Goal: Check status: Check status

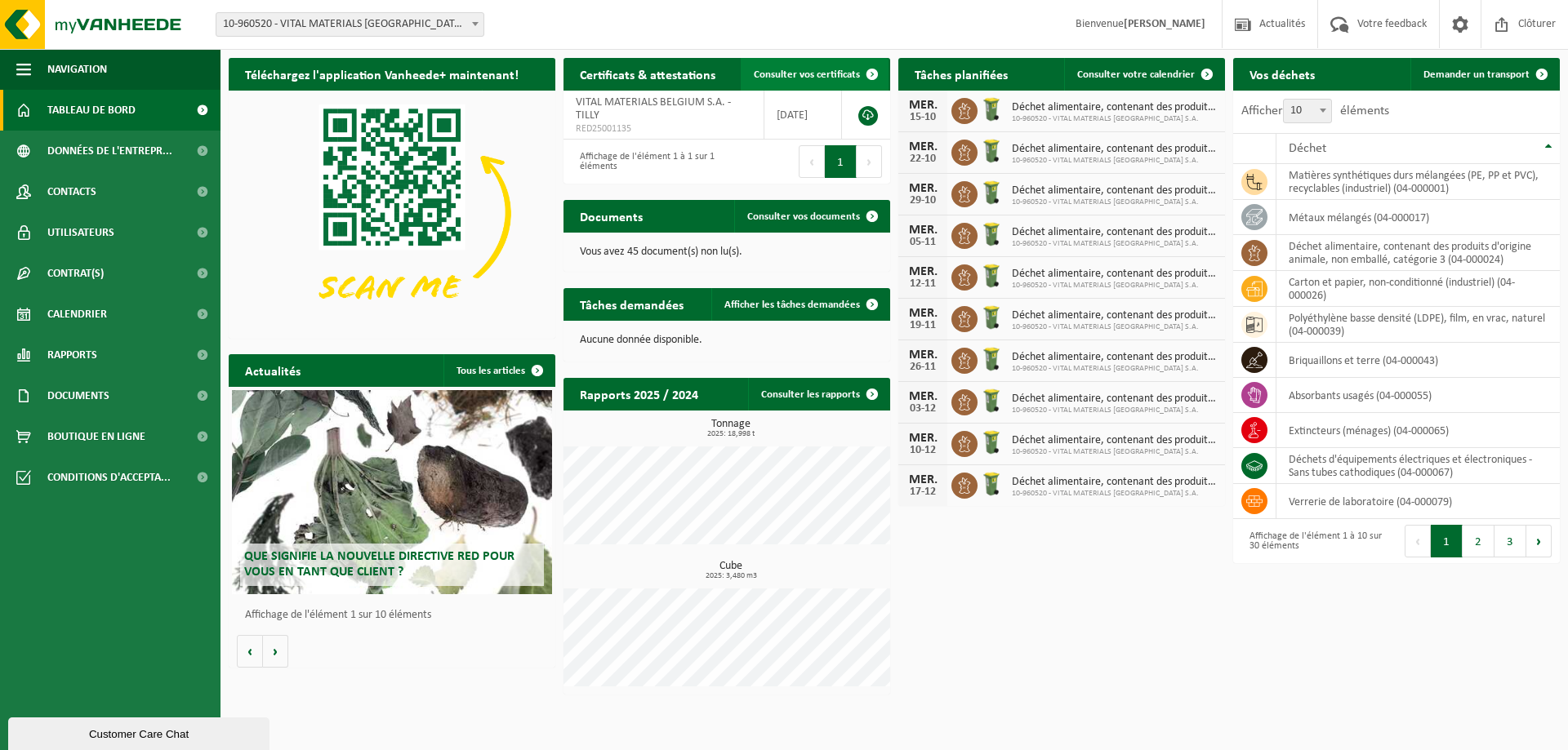
click at [800, 78] on span "Consulter vos certificats" at bounding box center [807, 75] width 106 height 11
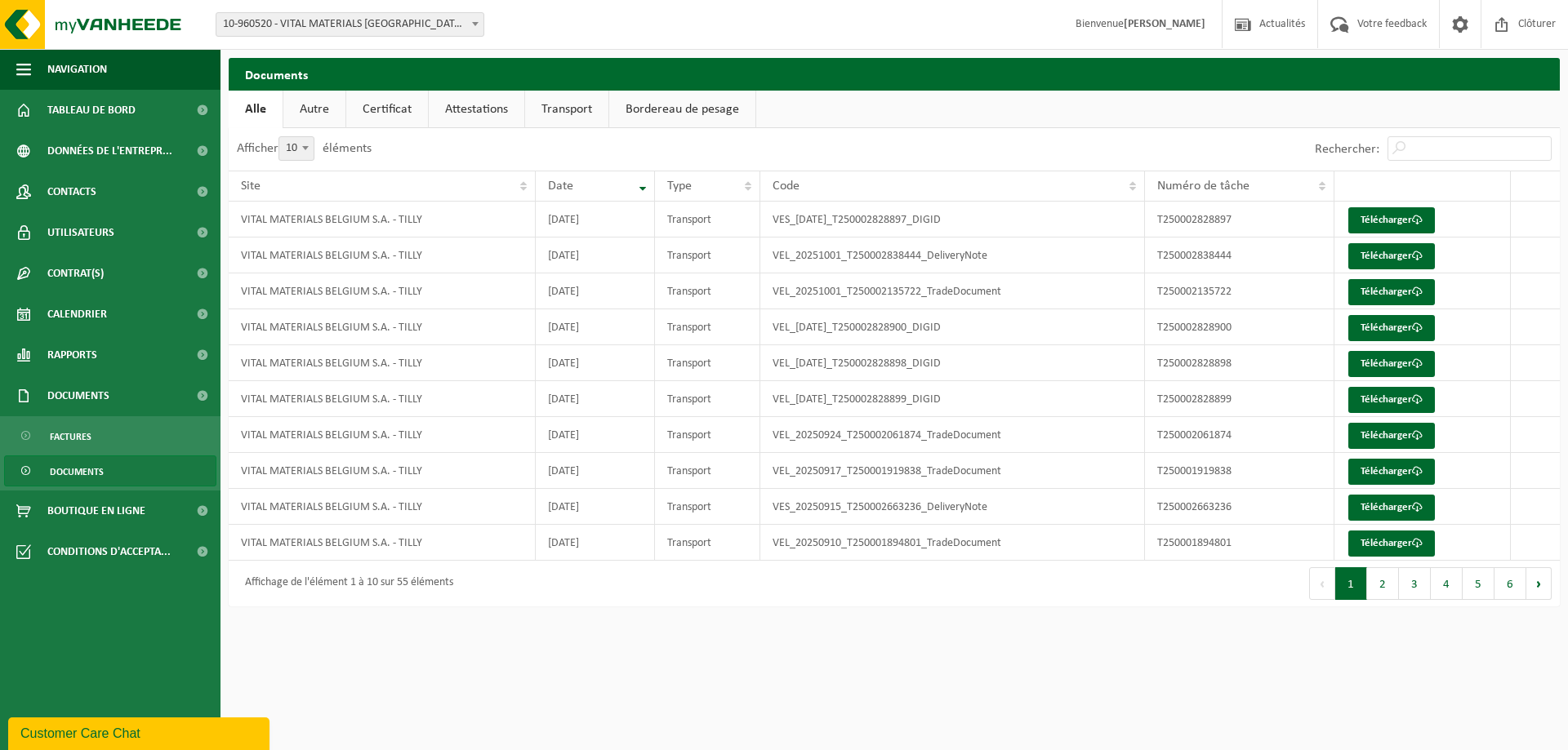
click at [378, 115] on link "Certificat" at bounding box center [387, 109] width 81 height 37
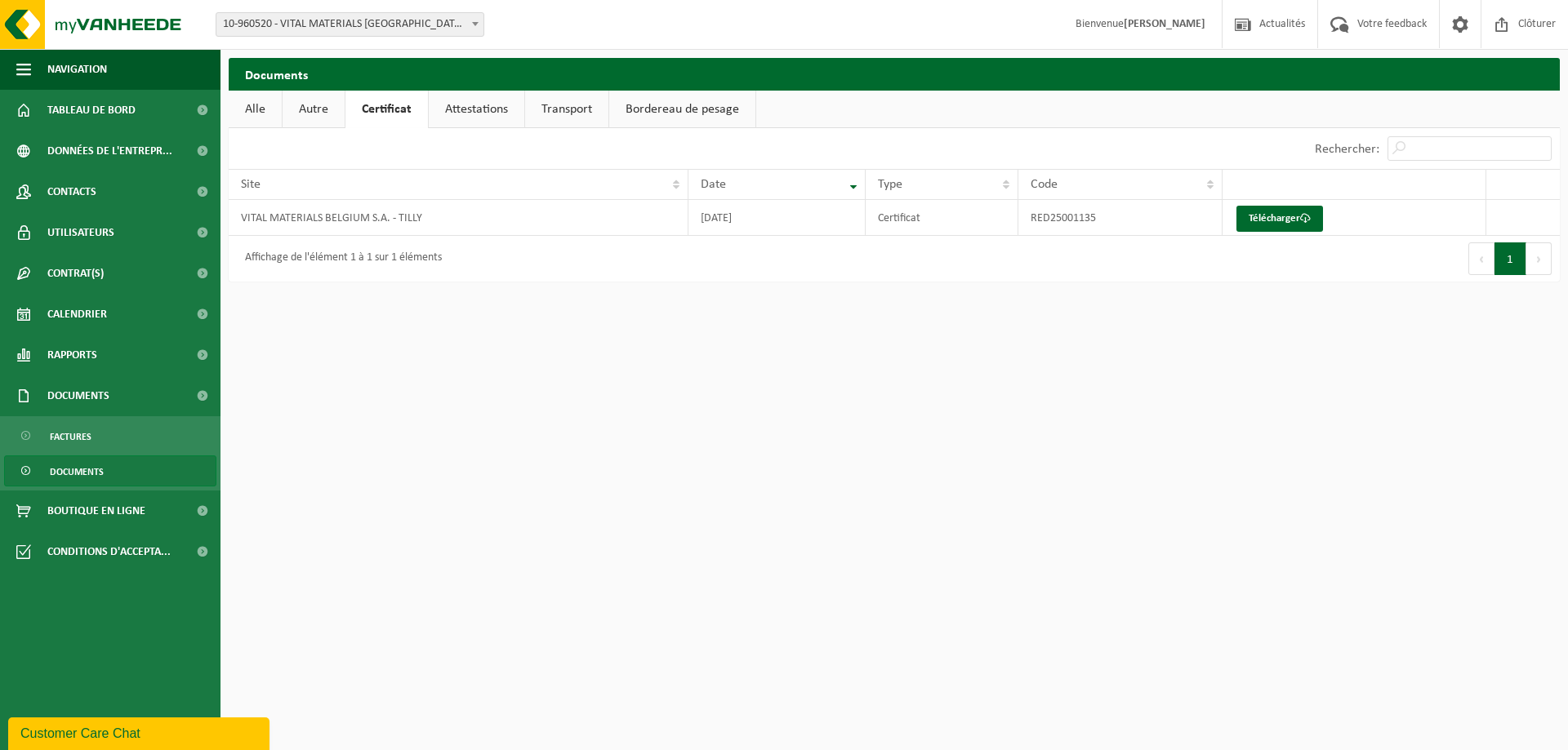
click at [556, 108] on link "Transport" at bounding box center [567, 109] width 83 height 37
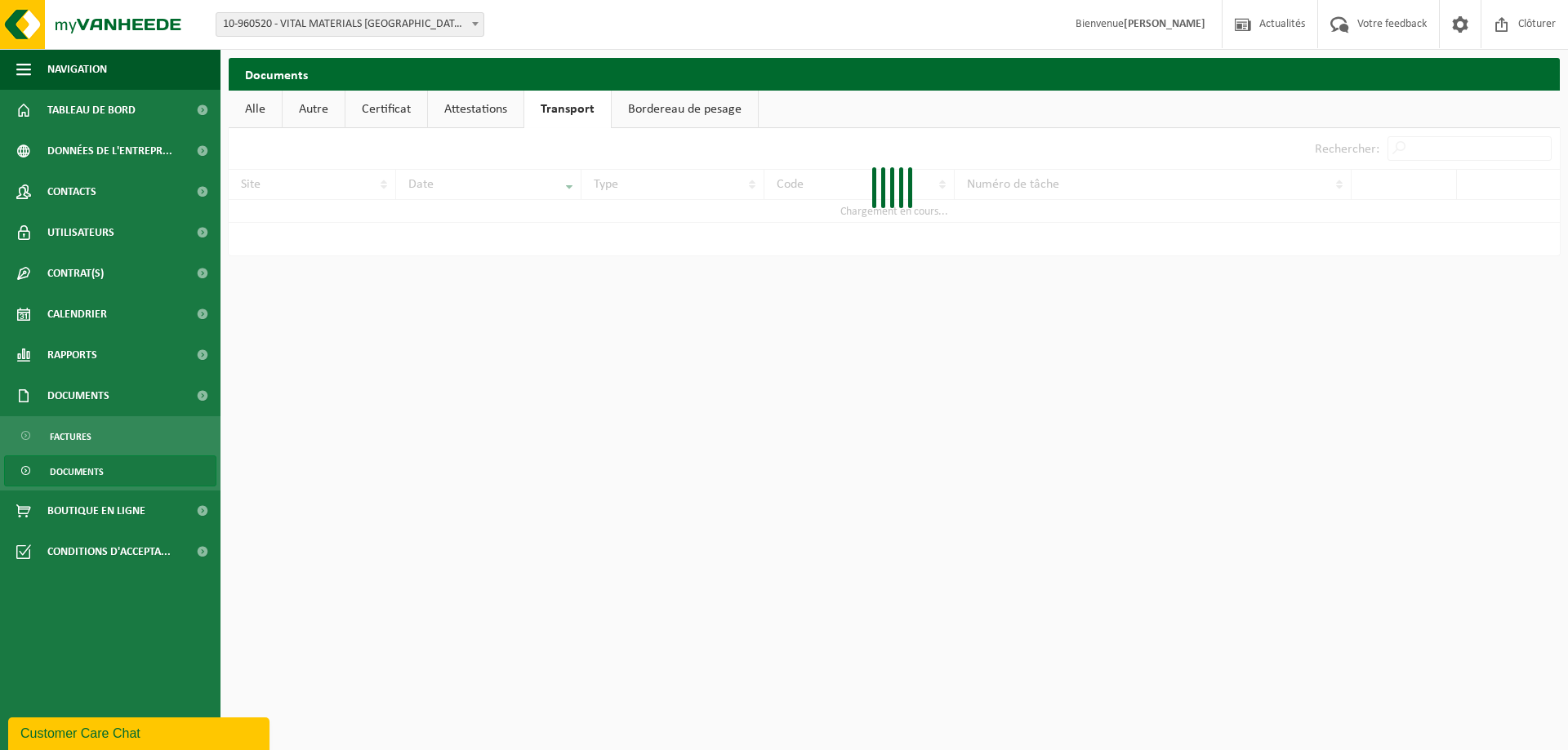
click at [481, 104] on link "Attestations" at bounding box center [475, 109] width 95 height 37
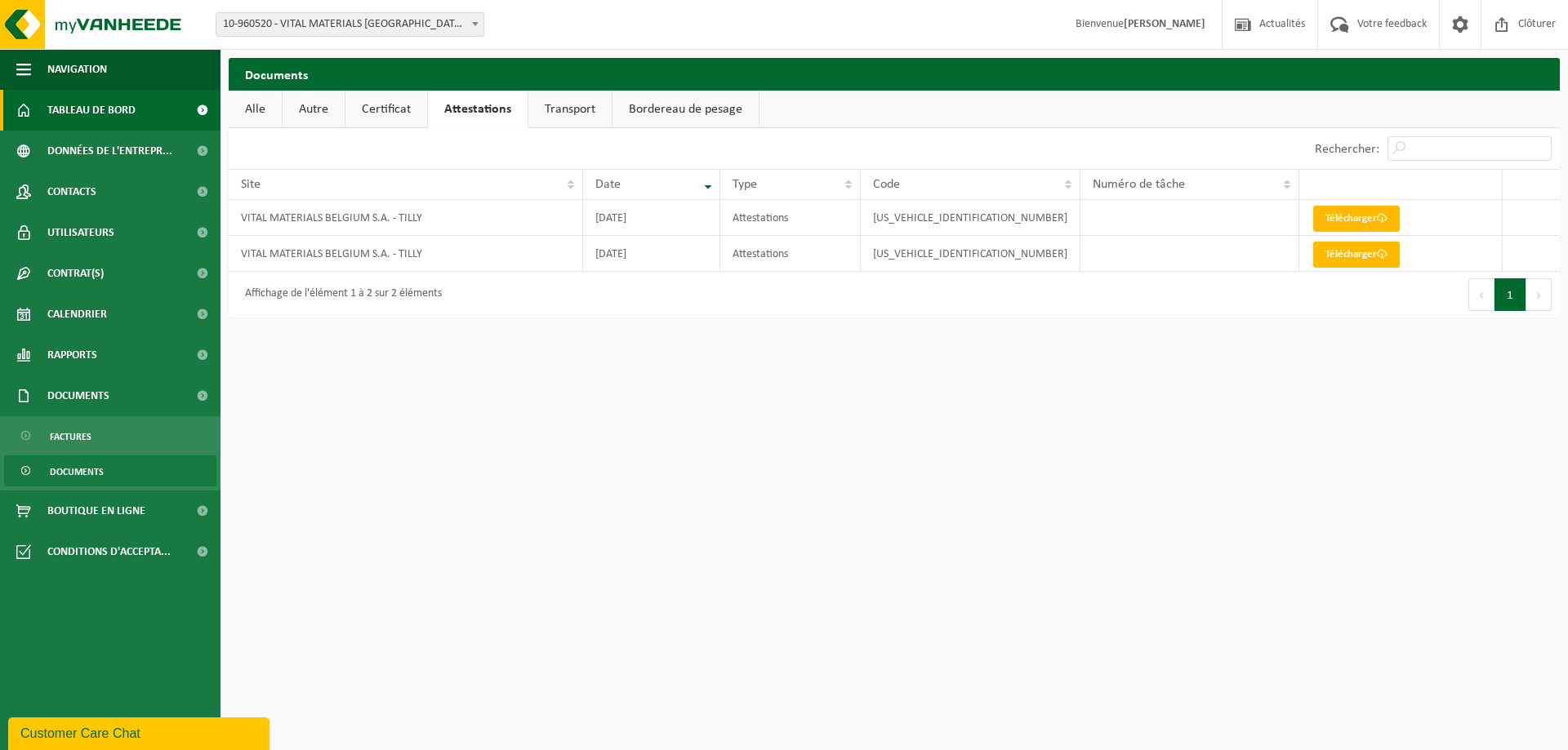
click at [115, 111] on span "Tableau de bord" at bounding box center [91, 110] width 88 height 41
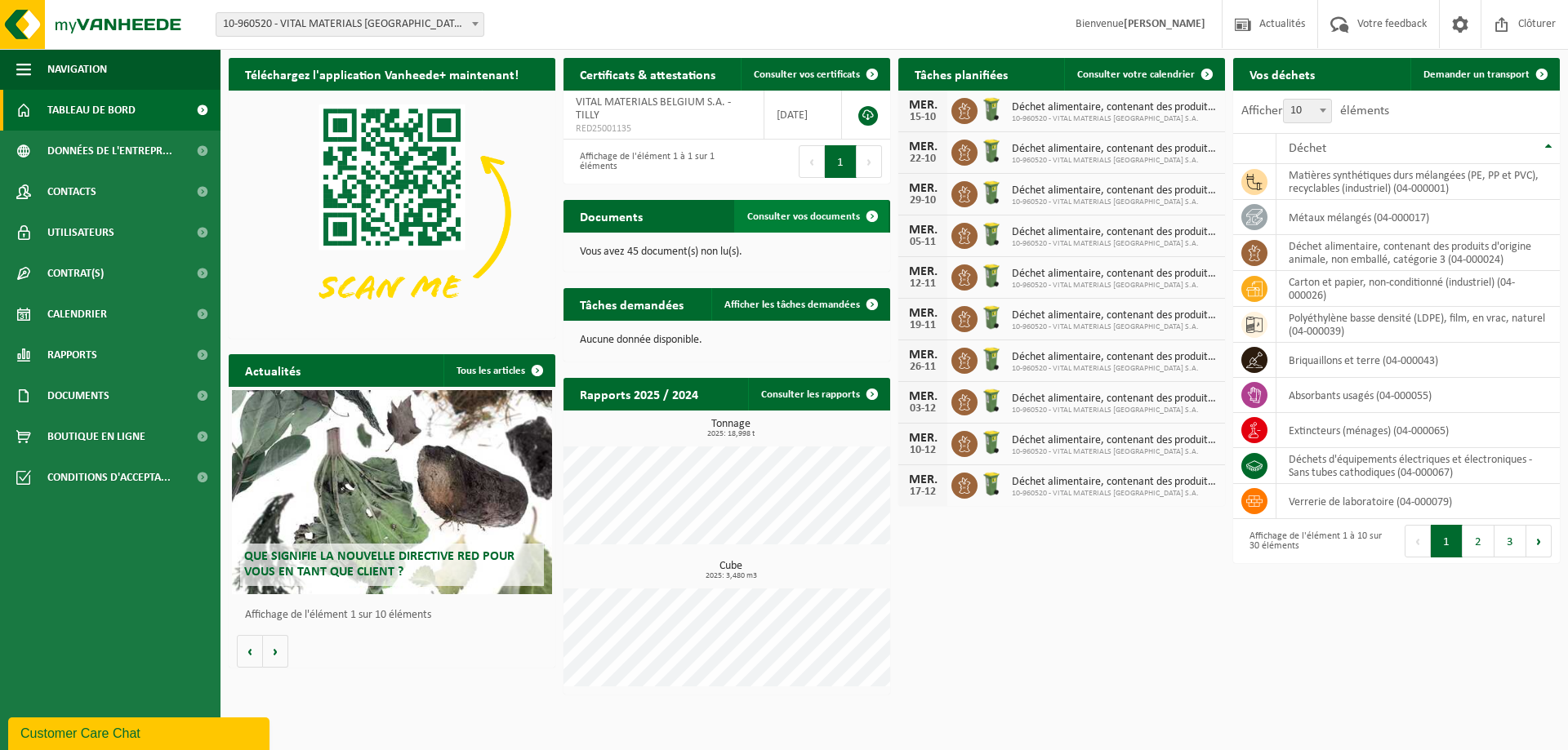
click at [833, 220] on span "Consulter vos documents" at bounding box center [803, 216] width 113 height 11
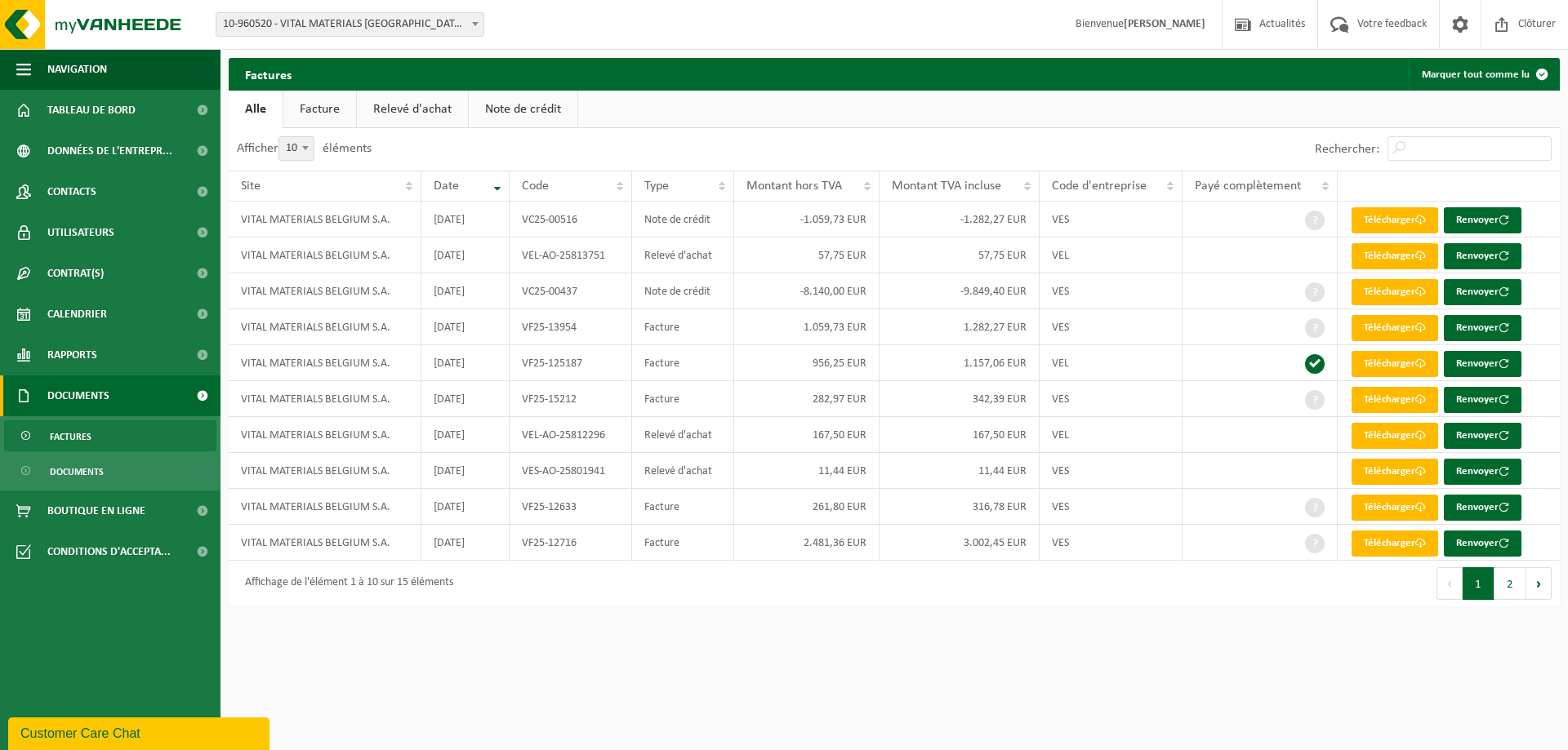
click at [328, 105] on link "Facture" at bounding box center [320, 109] width 73 height 37
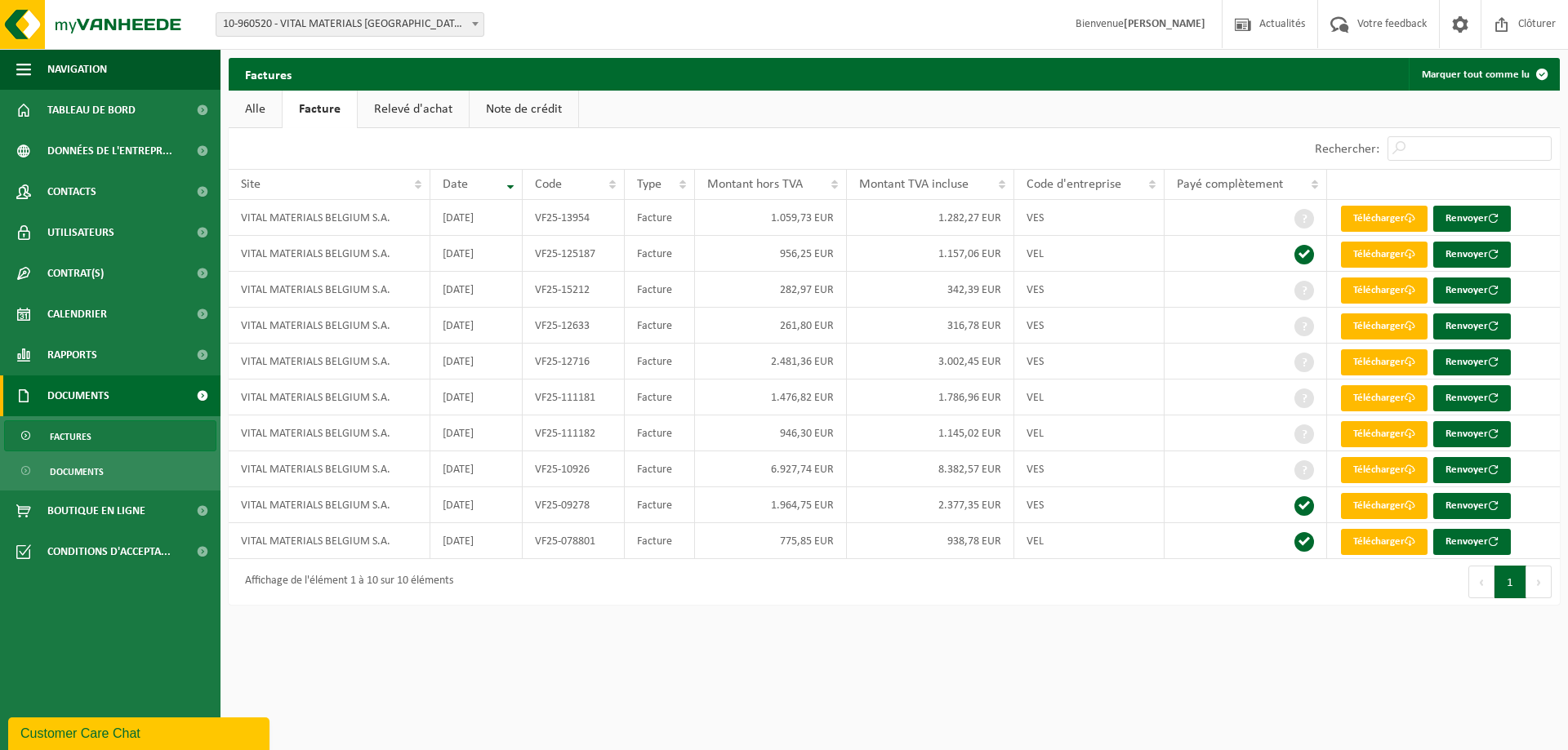
click at [511, 103] on link "Note de crédit" at bounding box center [523, 109] width 109 height 37
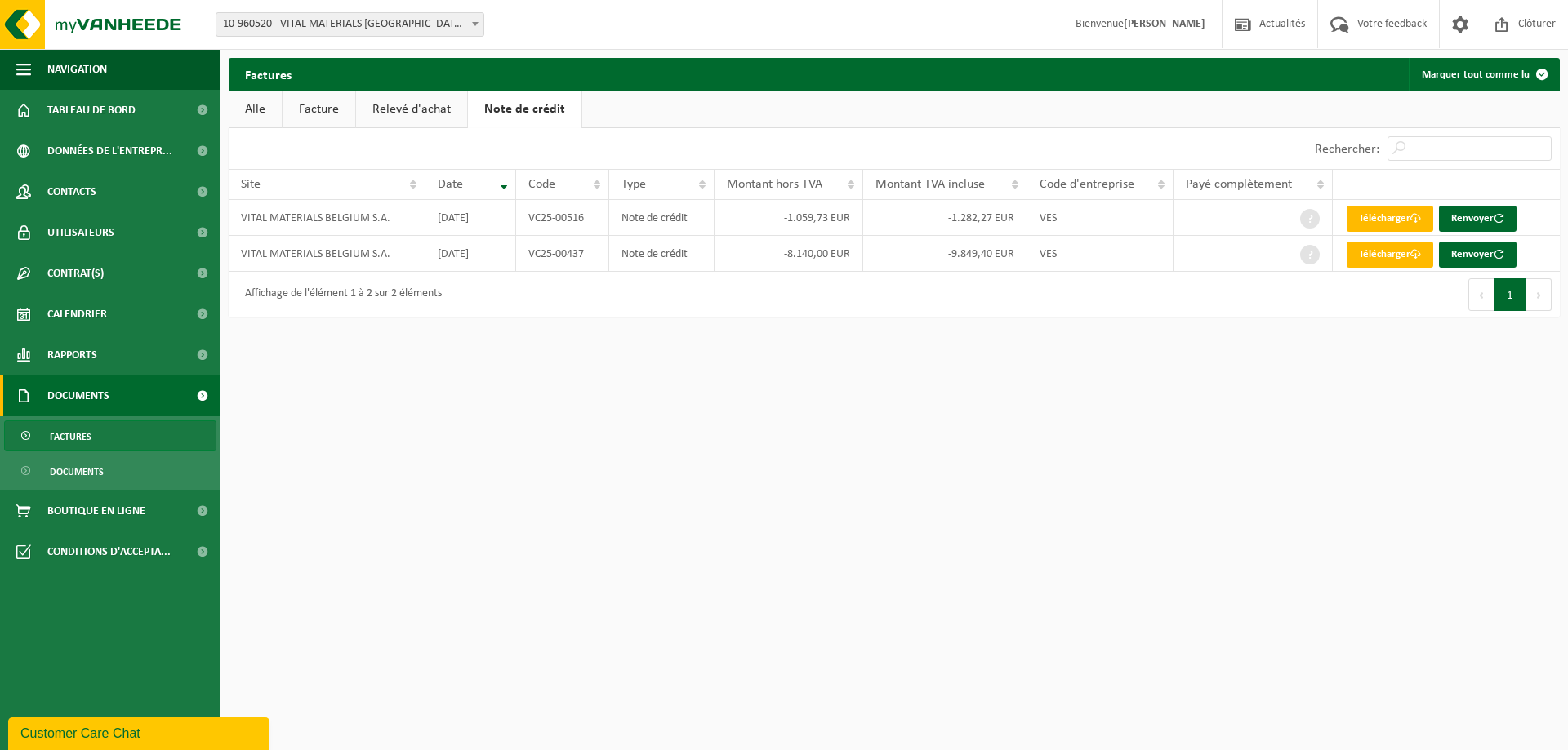
click at [420, 110] on link "Relevé d'achat" at bounding box center [411, 109] width 111 height 37
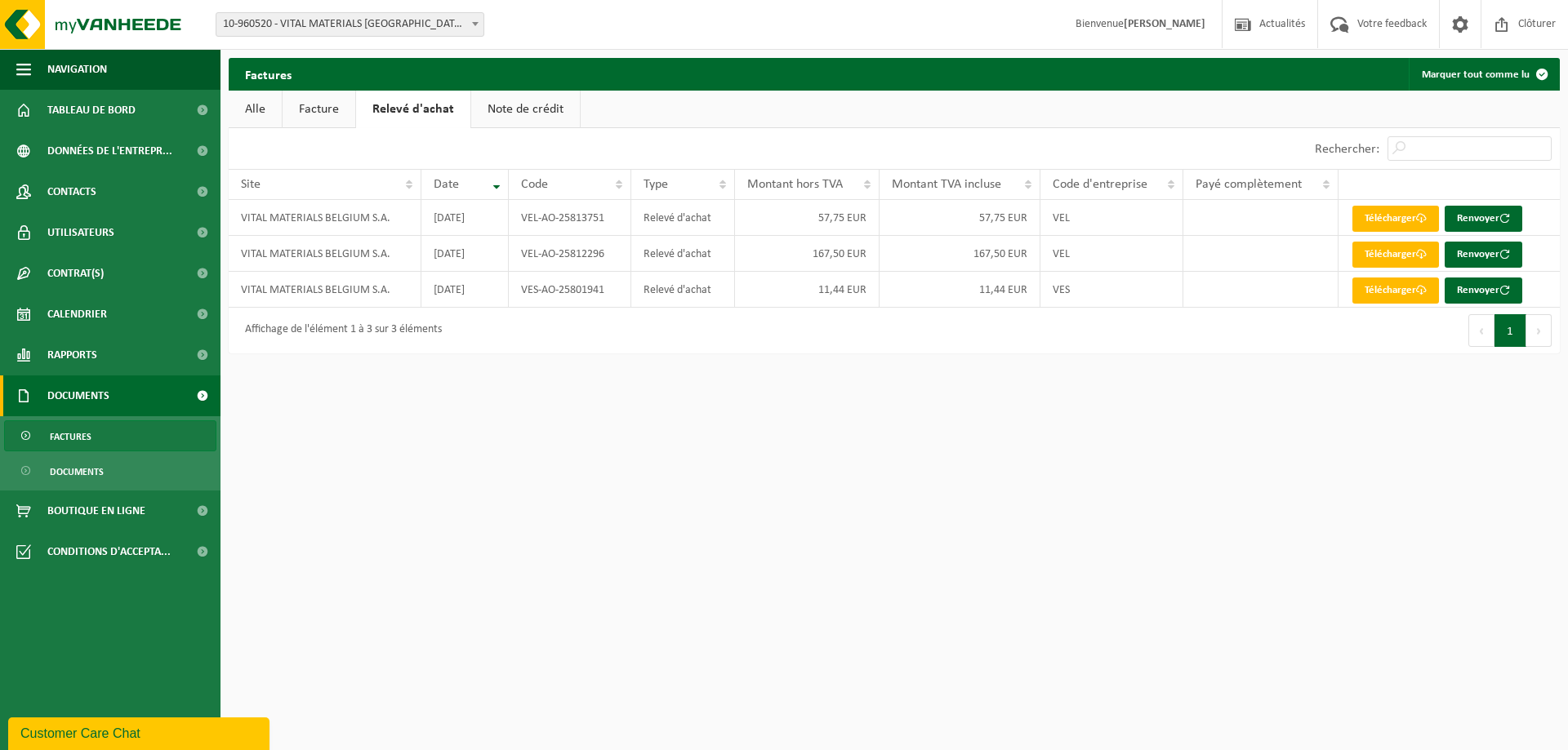
click at [324, 114] on link "Facture" at bounding box center [319, 109] width 73 height 37
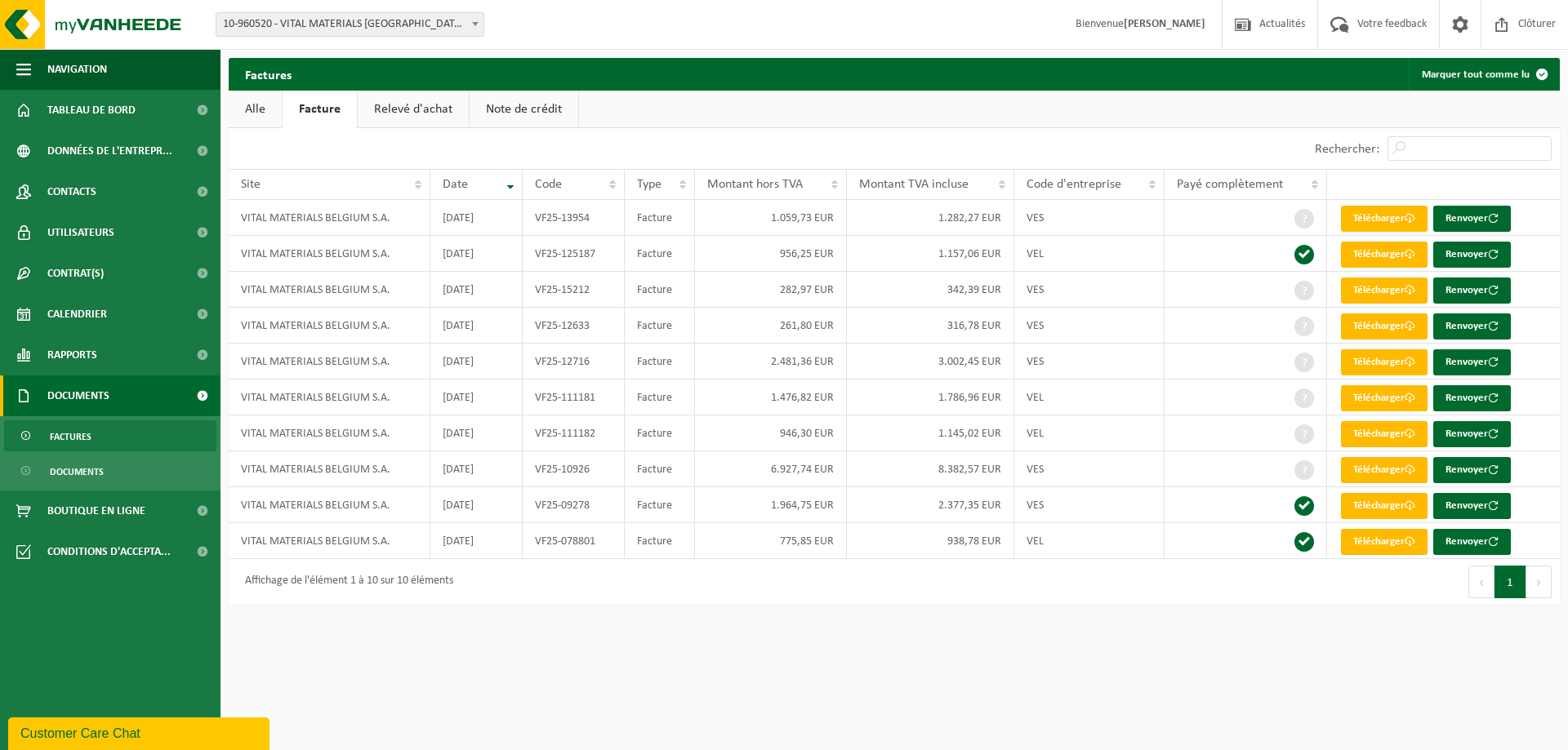
click at [406, 109] on link "Relevé d'achat" at bounding box center [412, 109] width 111 height 37
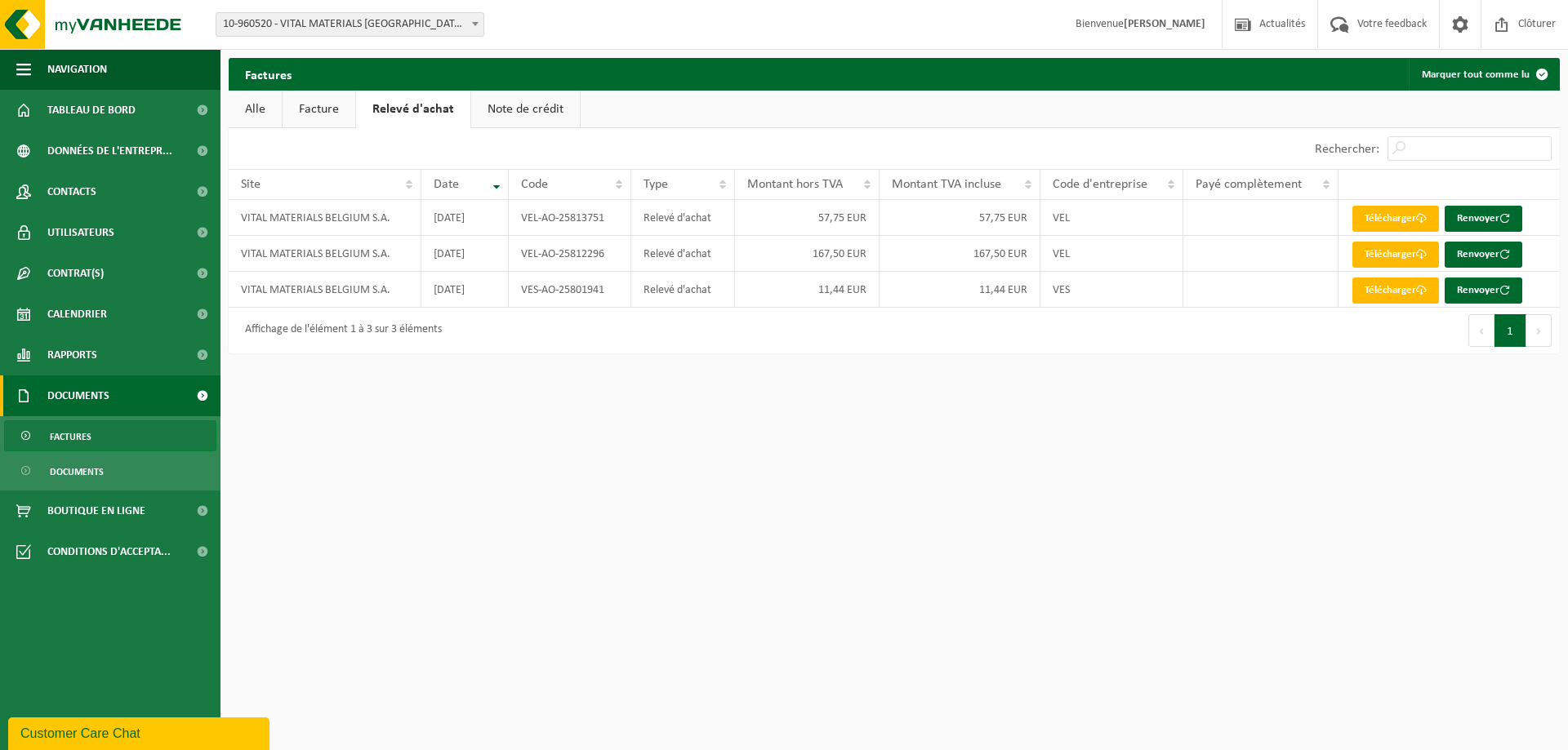
click at [517, 121] on link "Note de crédit" at bounding box center [525, 109] width 109 height 37
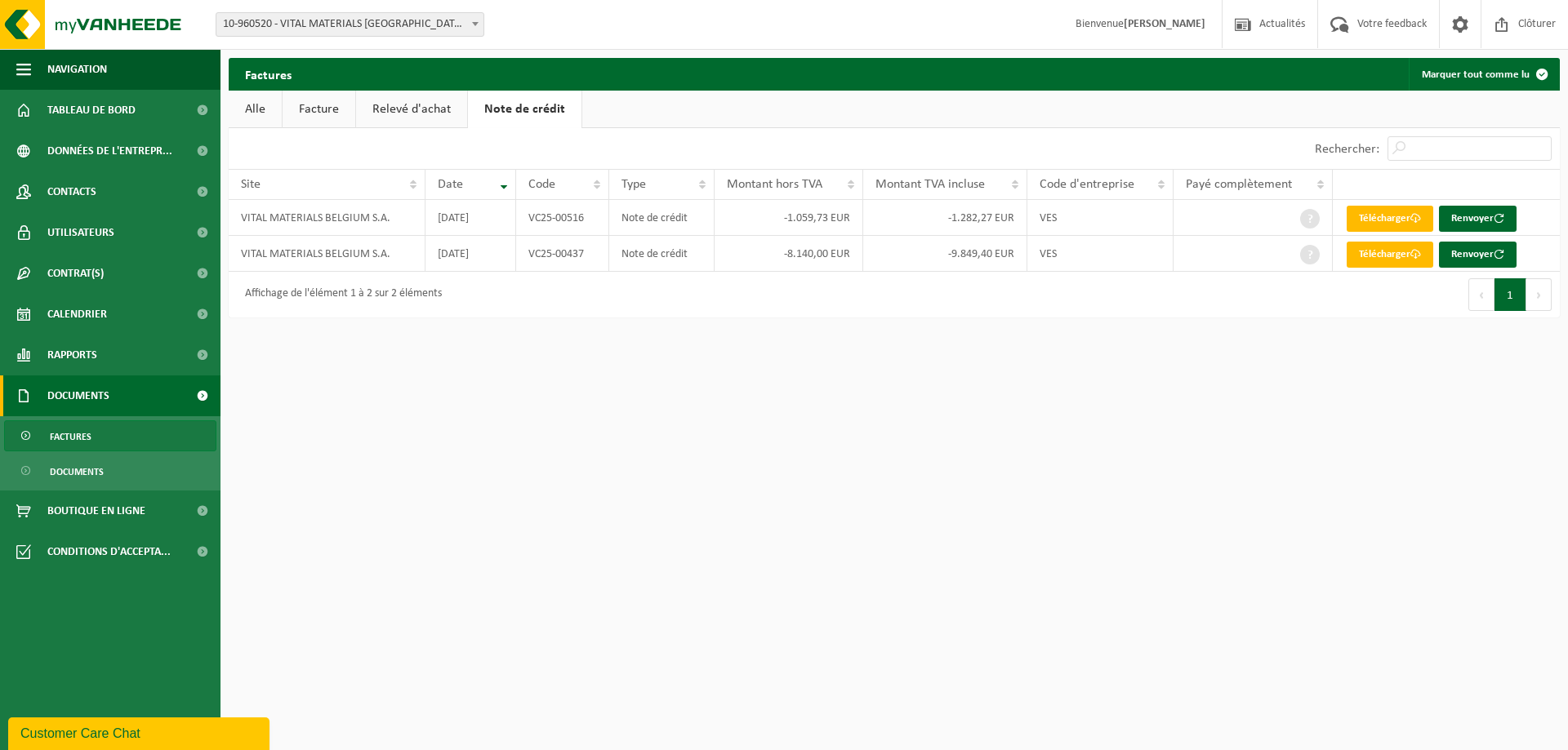
click at [347, 114] on link "Facture" at bounding box center [319, 109] width 73 height 37
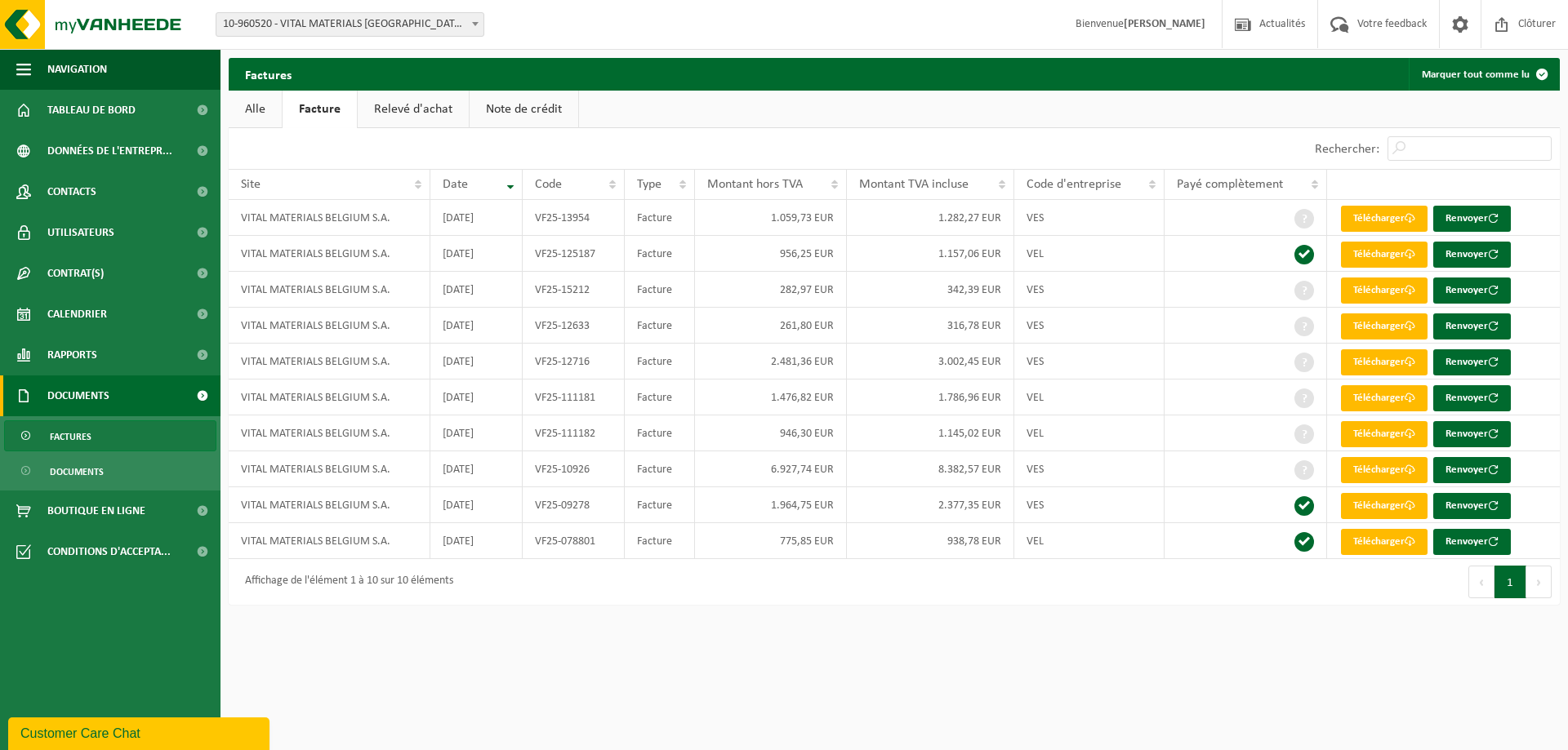
click at [488, 106] on link "Note de crédit" at bounding box center [523, 109] width 109 height 37
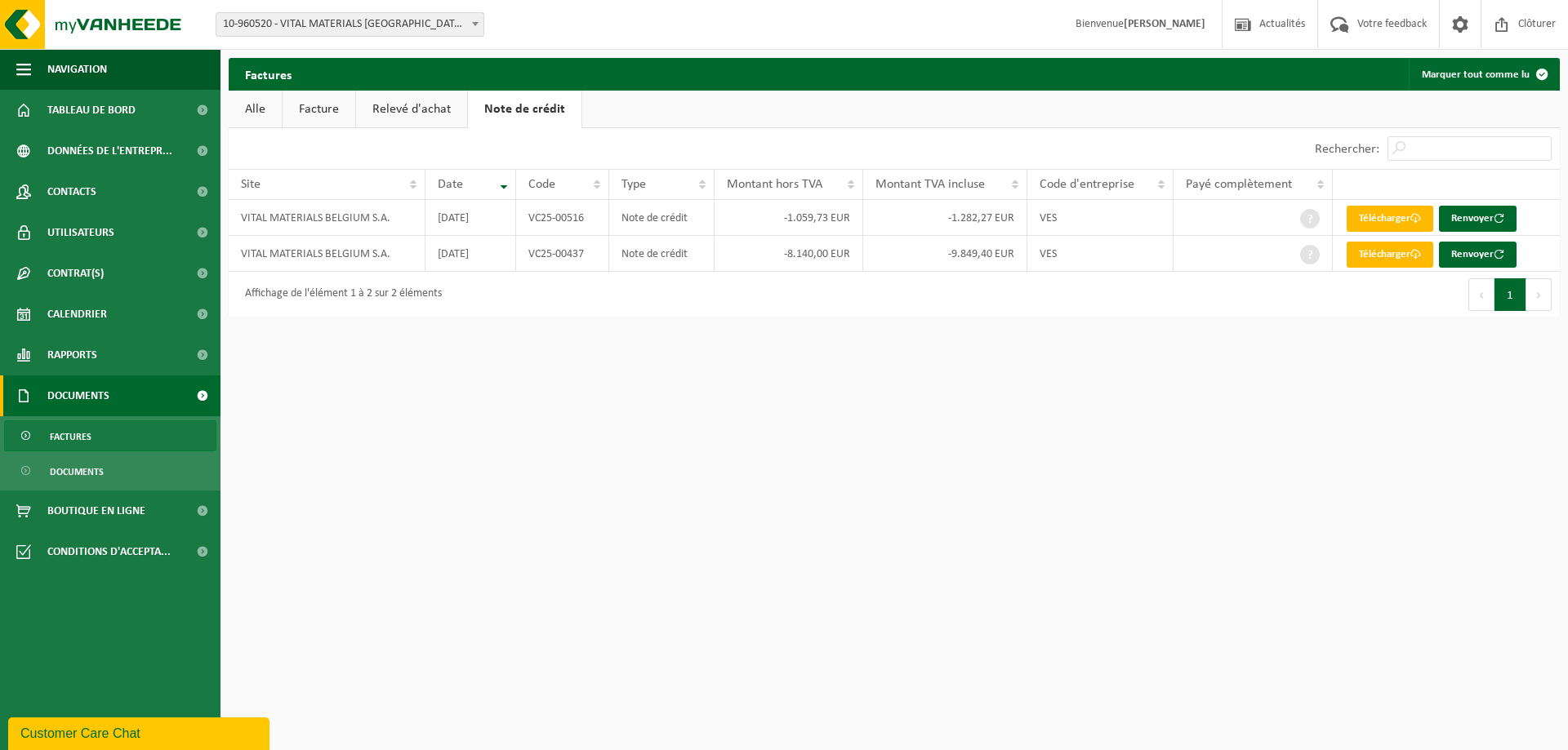
click at [321, 103] on link "Facture" at bounding box center [319, 109] width 73 height 37
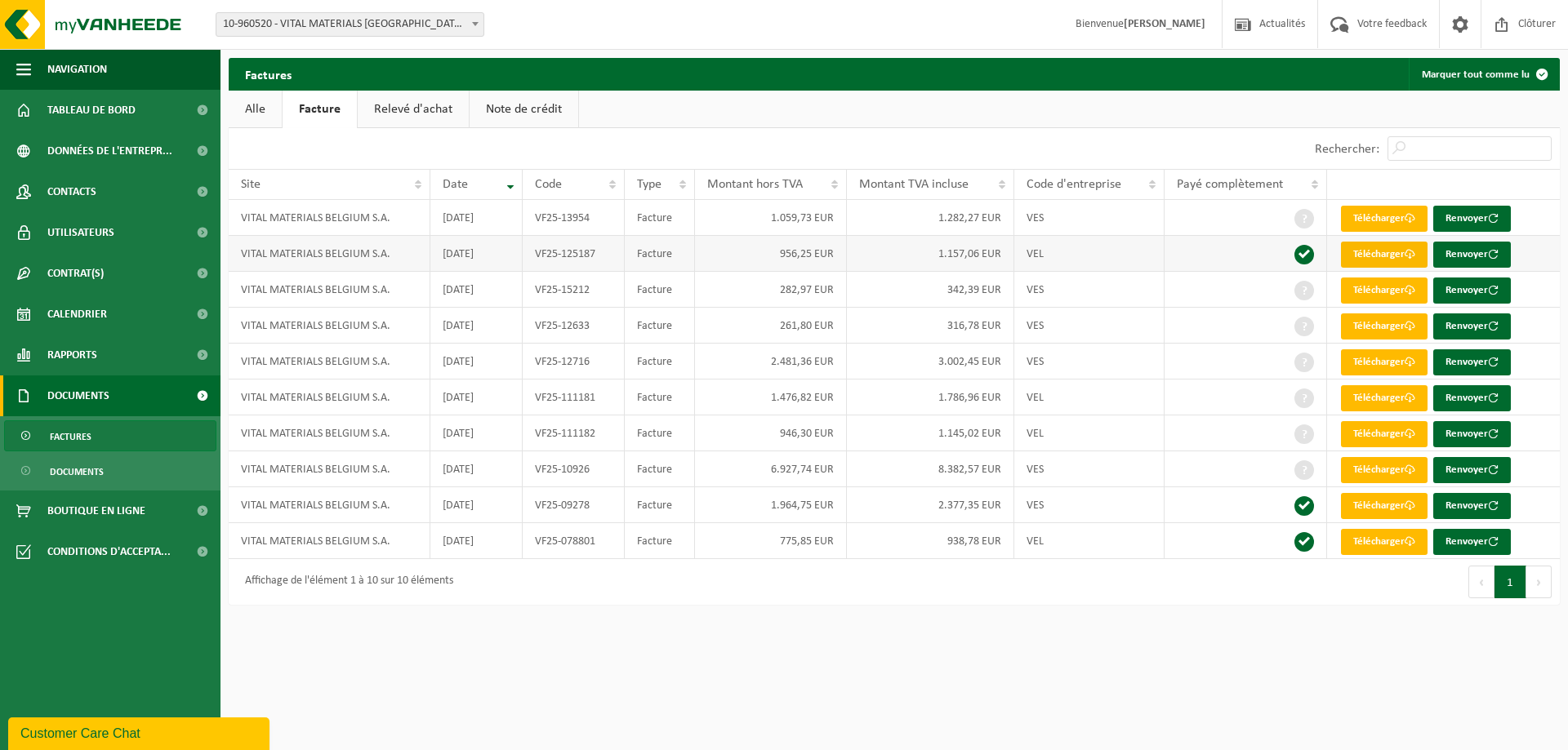
click at [1412, 259] on span at bounding box center [1410, 254] width 11 height 11
click at [81, 358] on span "Rapports" at bounding box center [72, 355] width 50 height 41
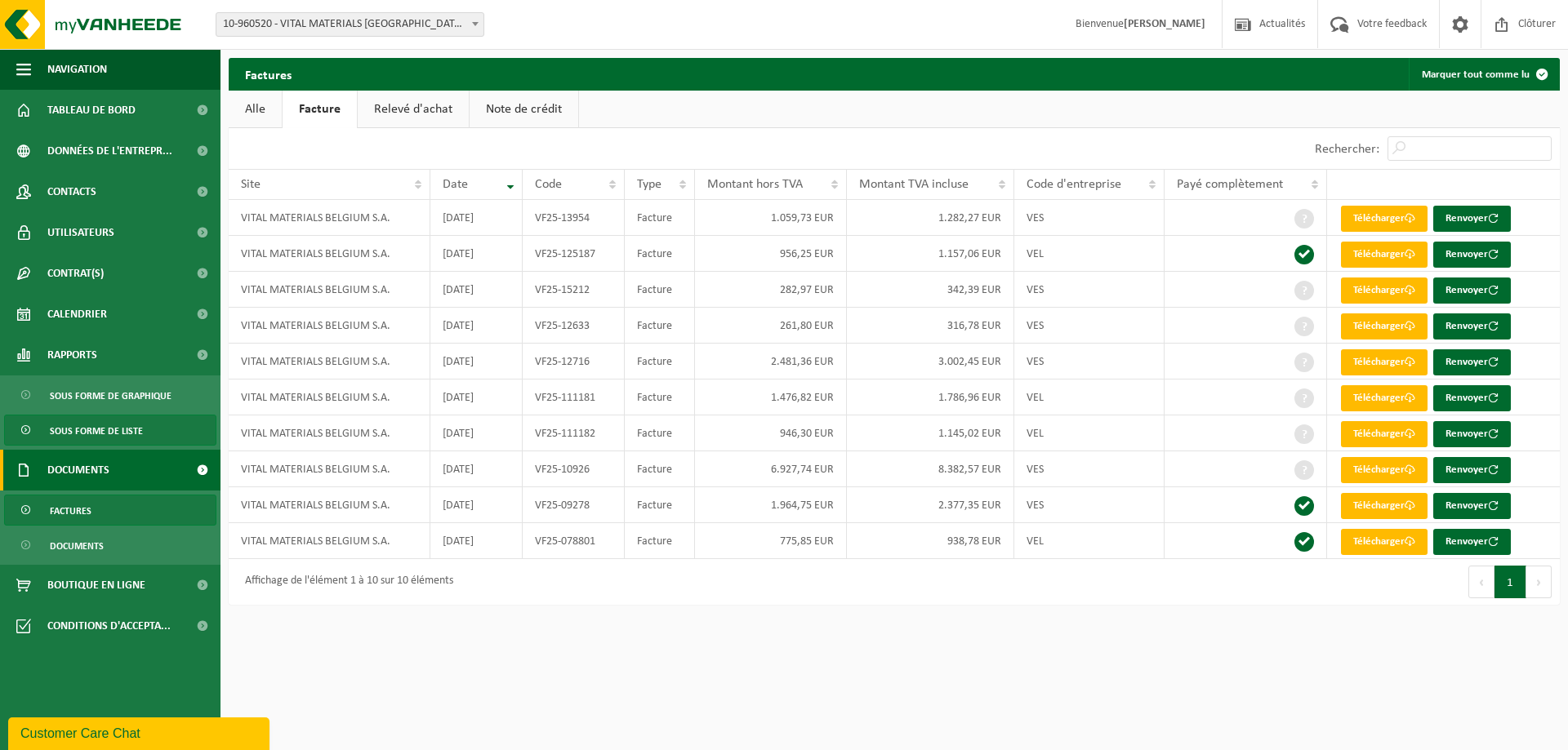
click at [84, 434] on span "Sous forme de liste" at bounding box center [96, 431] width 93 height 31
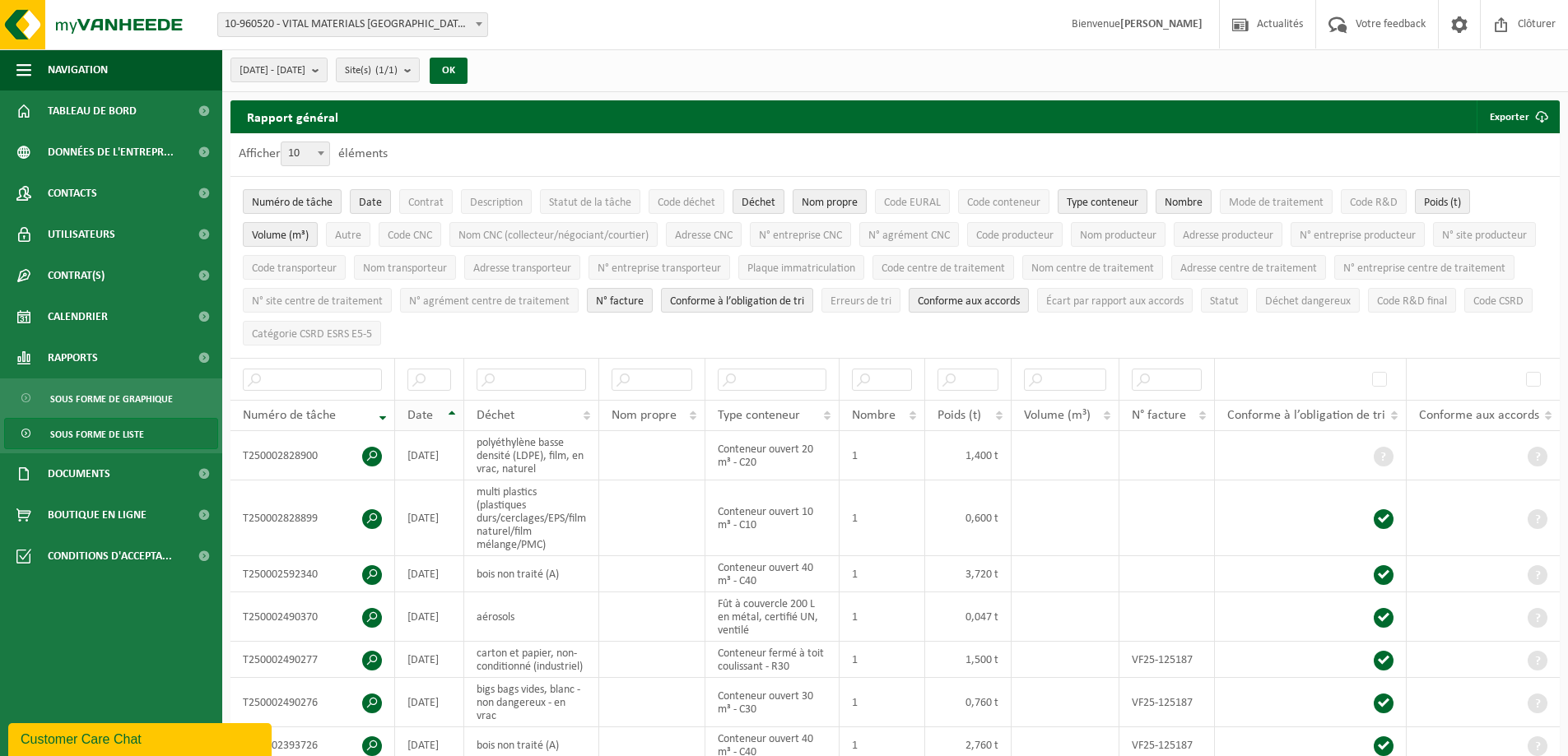
click at [452, 417] on th "Date" at bounding box center [430, 416] width 69 height 32
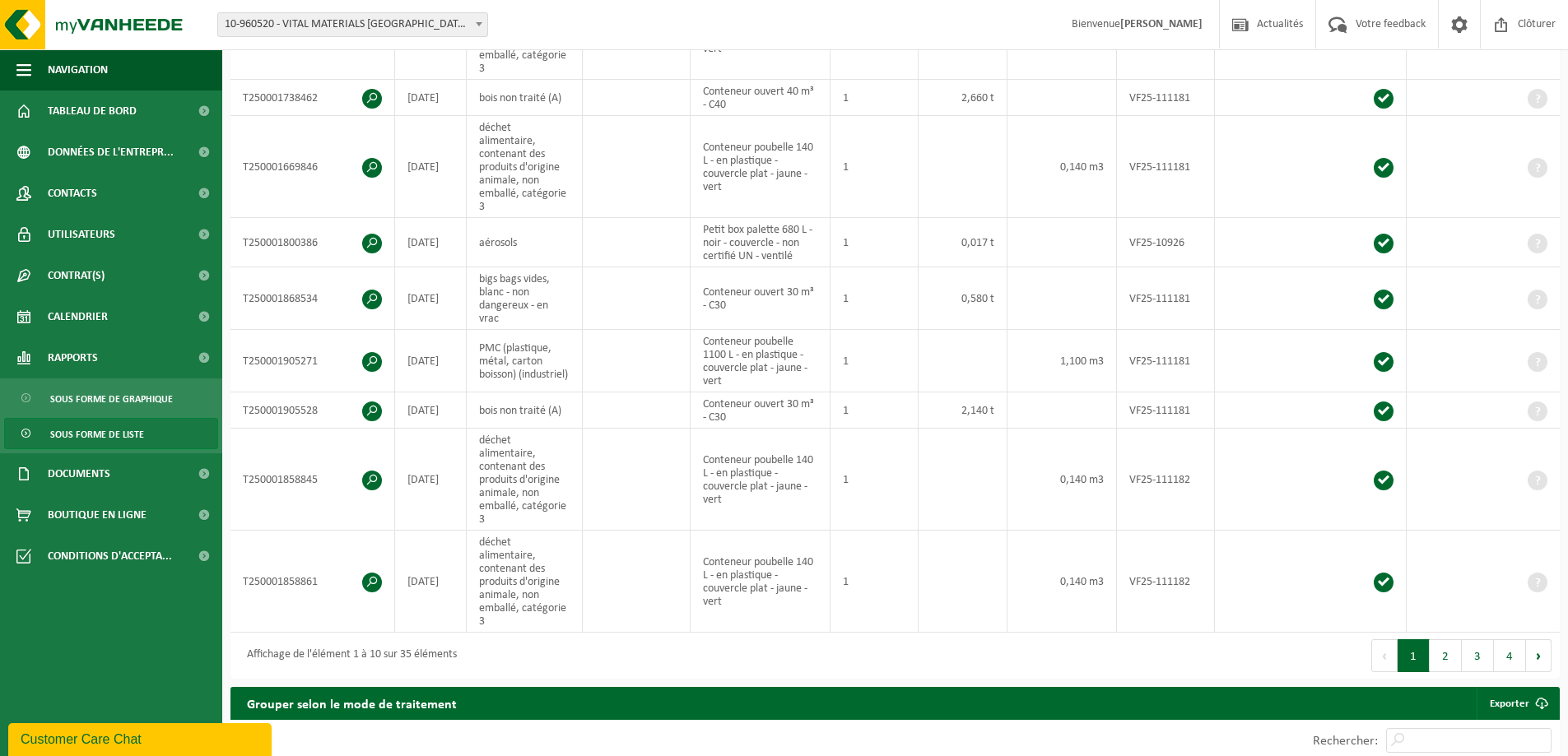
scroll to position [741, 0]
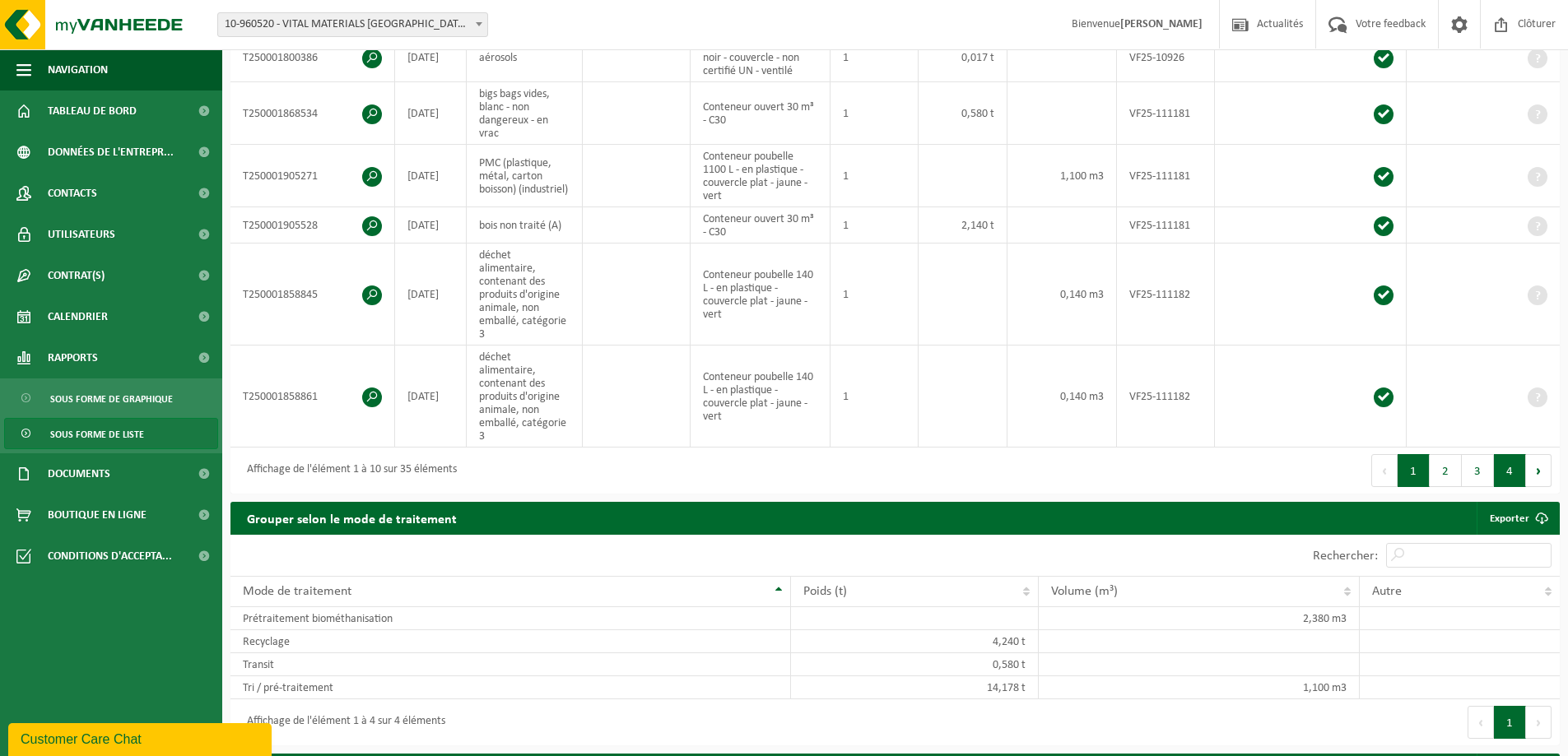
click at [1515, 454] on button "4" at bounding box center [1511, 470] width 32 height 33
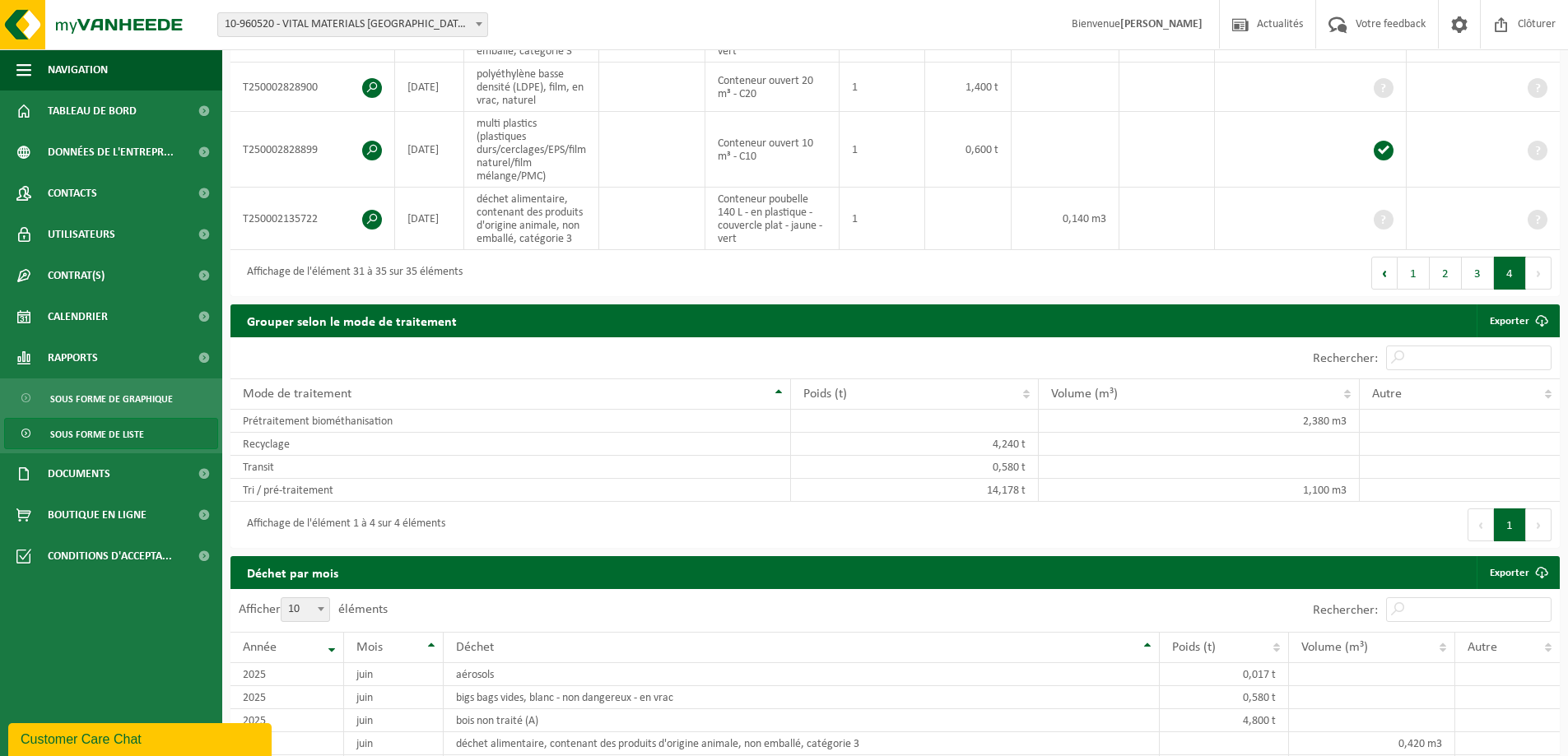
scroll to position [164, 0]
